Goal: Find specific page/section: Find specific page/section

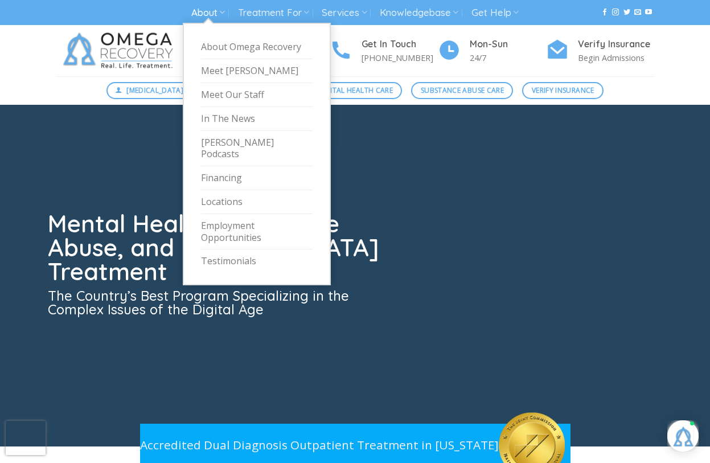
click at [214, 13] on link "About" at bounding box center [208, 12] width 34 height 21
click at [216, 96] on link "Meet Our Staff" at bounding box center [257, 95] width 112 height 24
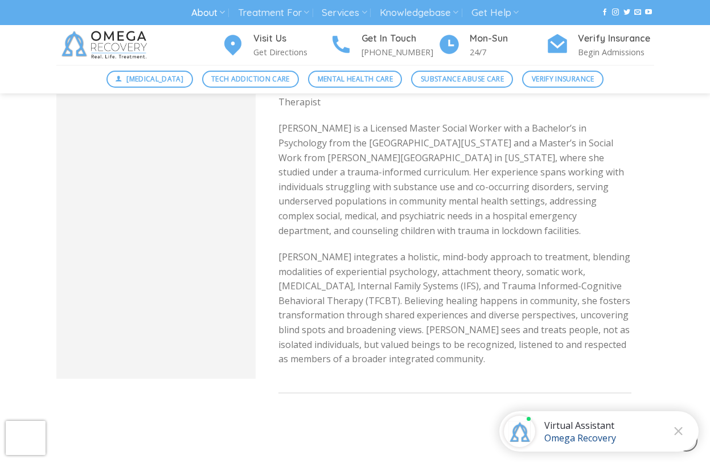
scroll to position [2083, 0]
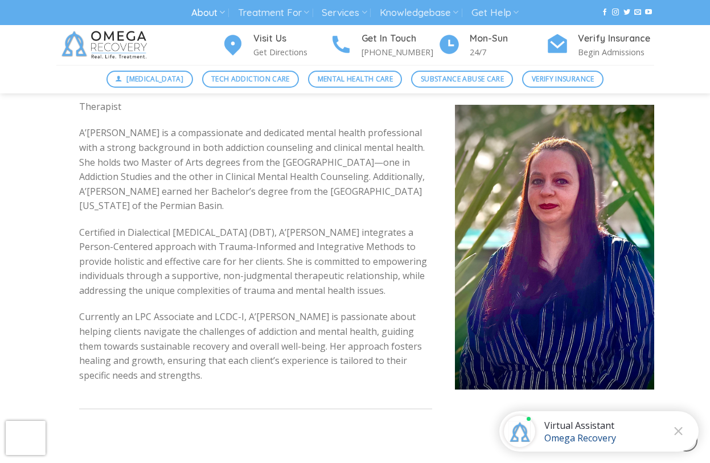
scroll to position [2343, 0]
